Goal: Information Seeking & Learning: Compare options

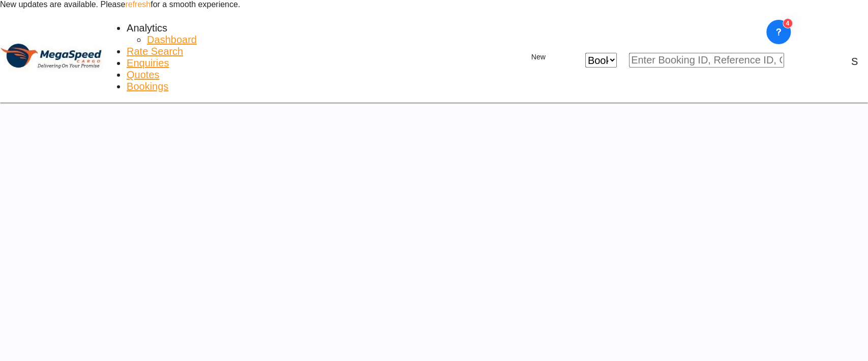
click at [150, 9] on link "refresh" at bounding box center [137, 4] width 25 height 9
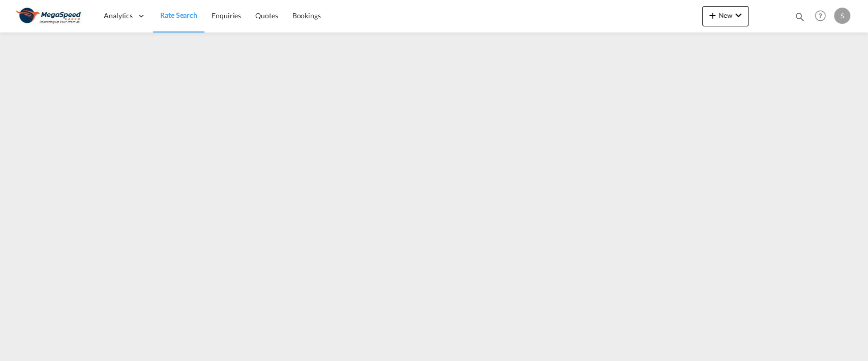
click at [46, 18] on img at bounding box center [49, 16] width 69 height 23
click at [59, 12] on img at bounding box center [49, 16] width 69 height 23
click at [168, 17] on span "Rate Search" at bounding box center [178, 15] width 37 height 9
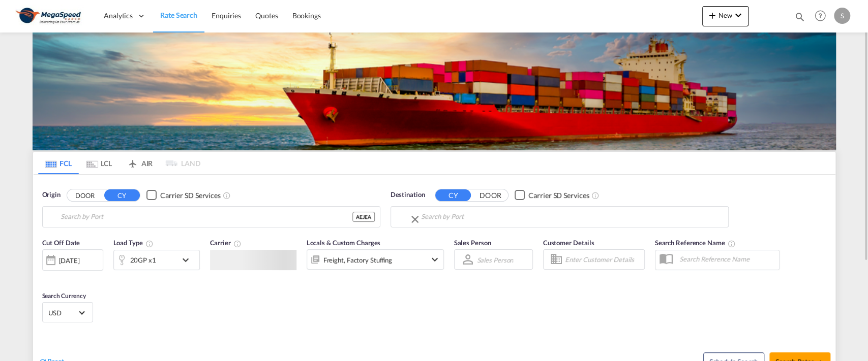
type input "Jebel Ali, AEJEA"
type input "Port Vila, VUVLI"
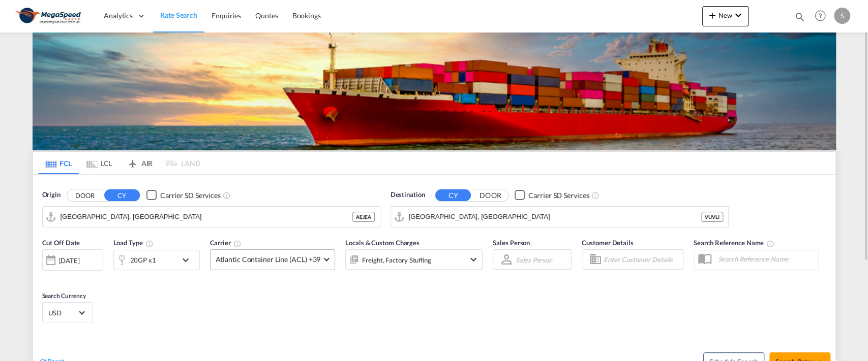
click at [315, 258] on span "Atlantic Container Line (ACL) +39" at bounding box center [268, 260] width 105 height 10
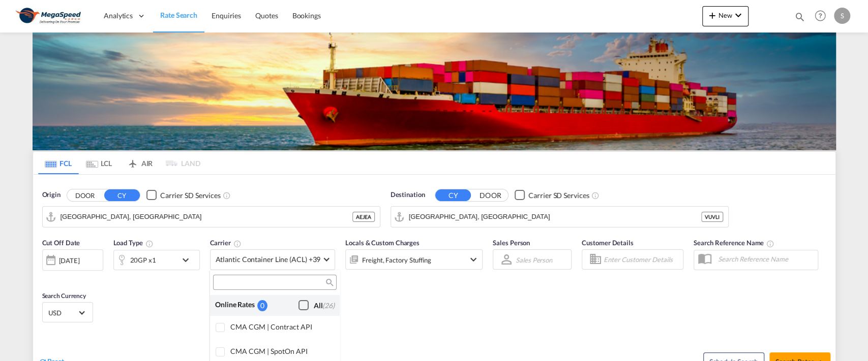
scroll to position [700, 0]
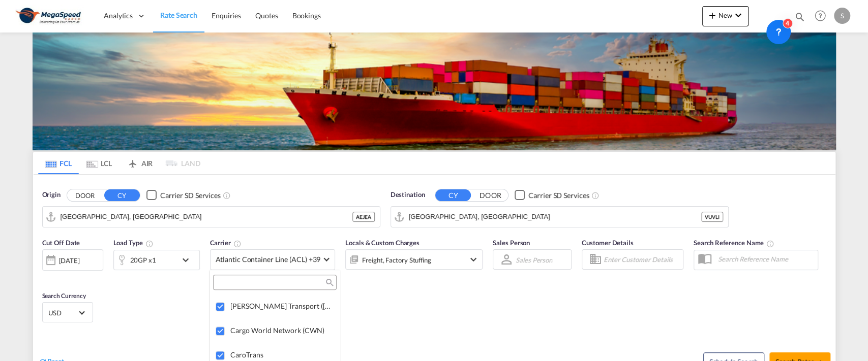
click at [837, 204] on md-backdrop at bounding box center [434, 180] width 868 height 361
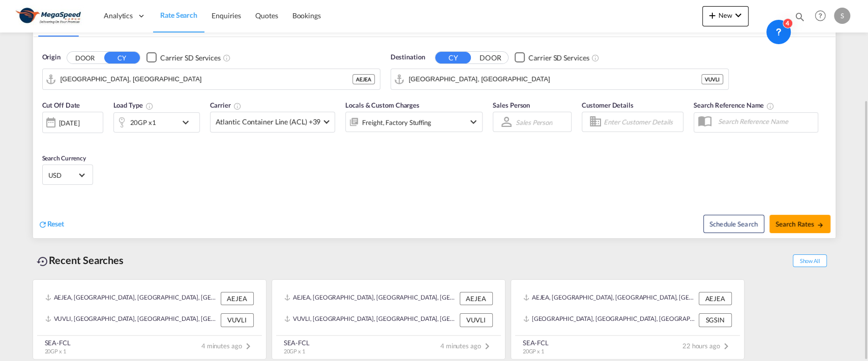
scroll to position [70, 0]
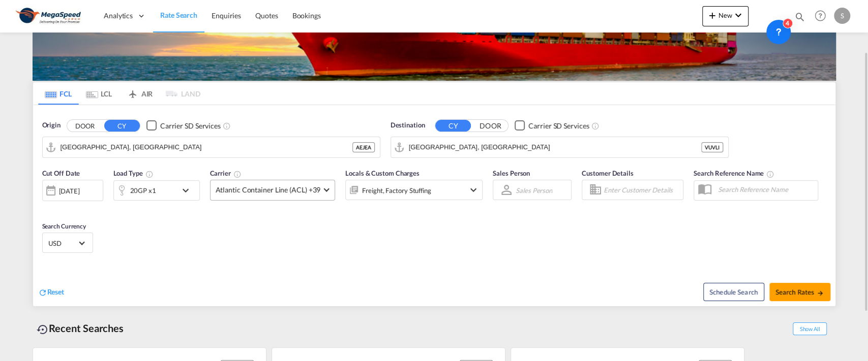
click at [325, 187] on span at bounding box center [327, 189] width 6 height 6
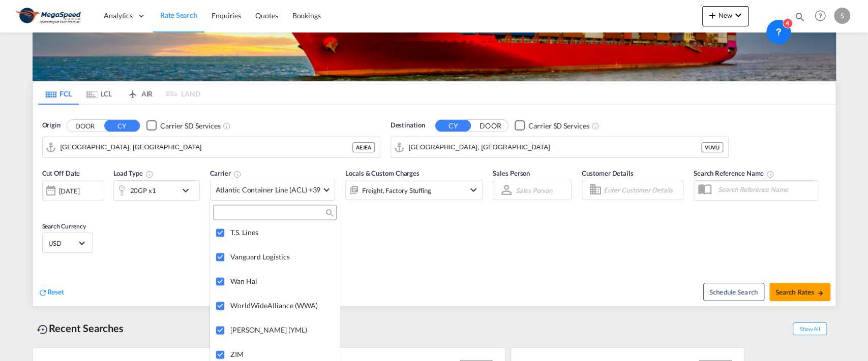
scroll to position [1511, 0]
click at [386, 249] on md-backdrop at bounding box center [434, 180] width 868 height 361
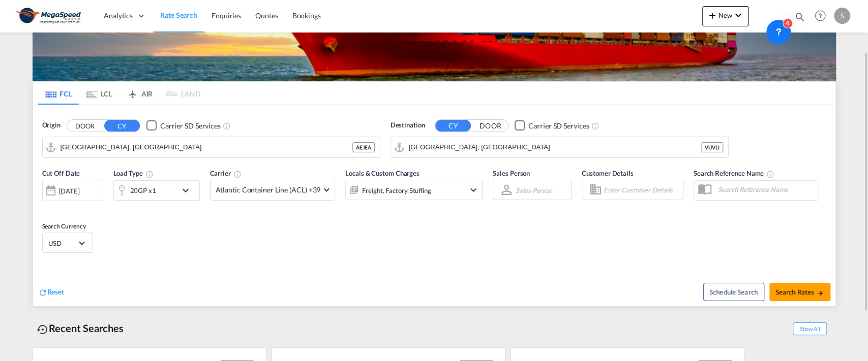
click at [842, 198] on md-content "Analytics Dashboard Rate Search Enquiries Quotes Bookings New Quote Bookings" at bounding box center [434, 180] width 868 height 361
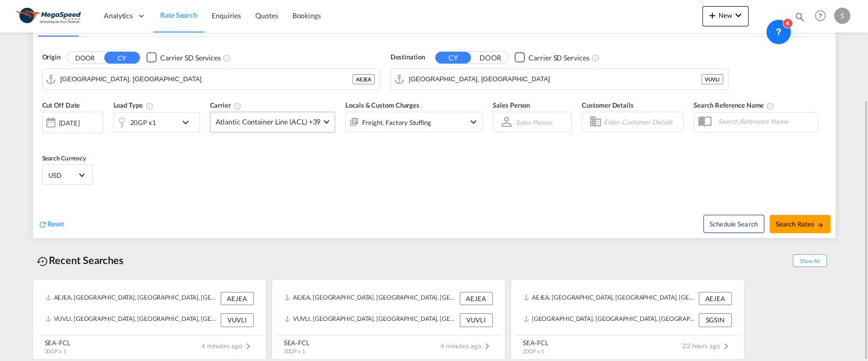
click at [321, 121] on md-select-value "Atlantic Container Line (ACL) +39" at bounding box center [272, 122] width 125 height 20
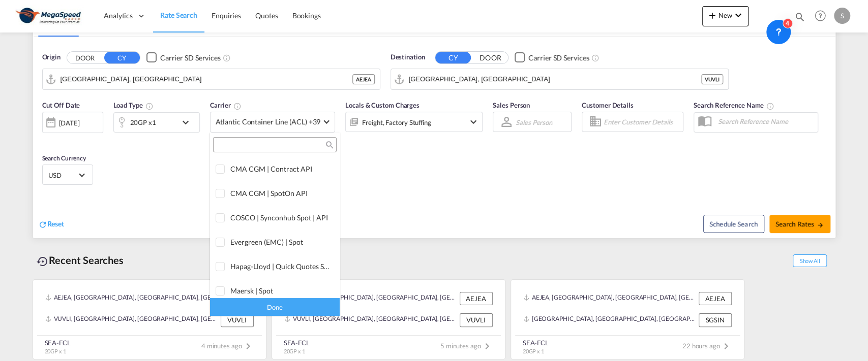
scroll to position [0, 0]
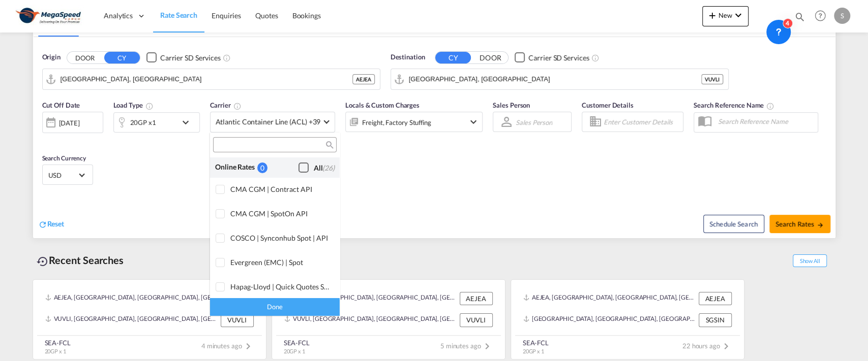
click at [298, 169] on div "Checkbox No Ink" at bounding box center [303, 168] width 10 height 10
click at [305, 306] on div "Done" at bounding box center [275, 307] width 130 height 18
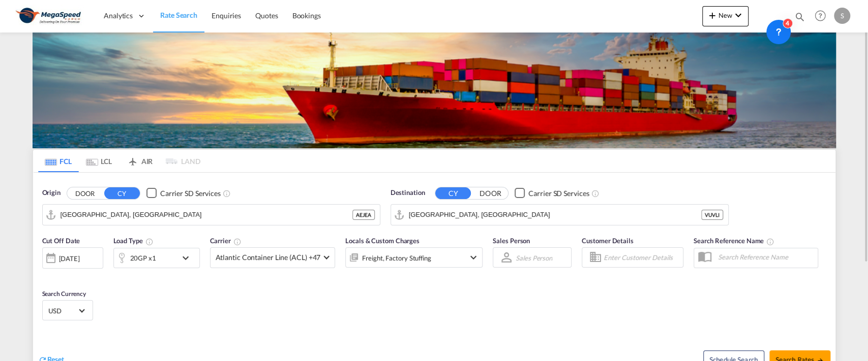
scroll to position [70, 0]
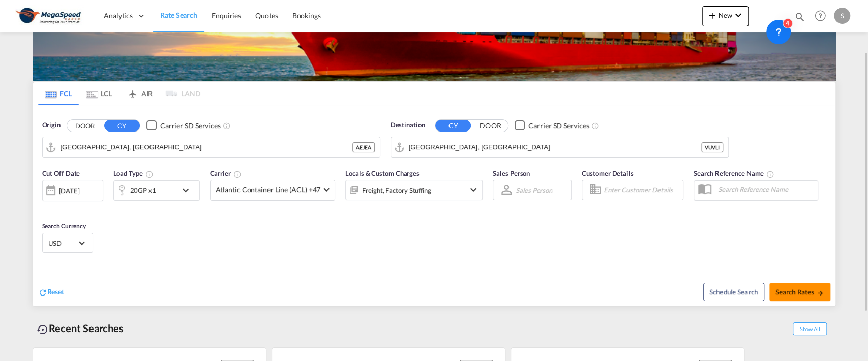
click at [775, 289] on span "Search Rates" at bounding box center [799, 292] width 49 height 8
type input "AEJEA to VUVLI / 29 Sep 2025"
